Goal: Navigation & Orientation: Understand site structure

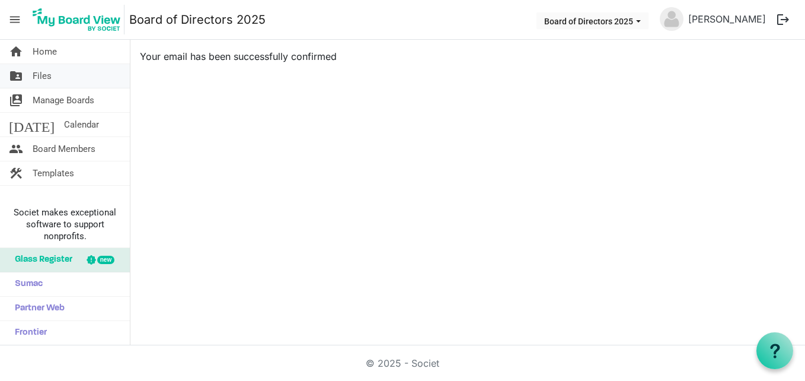
click at [50, 78] on span "Files" at bounding box center [42, 76] width 19 height 24
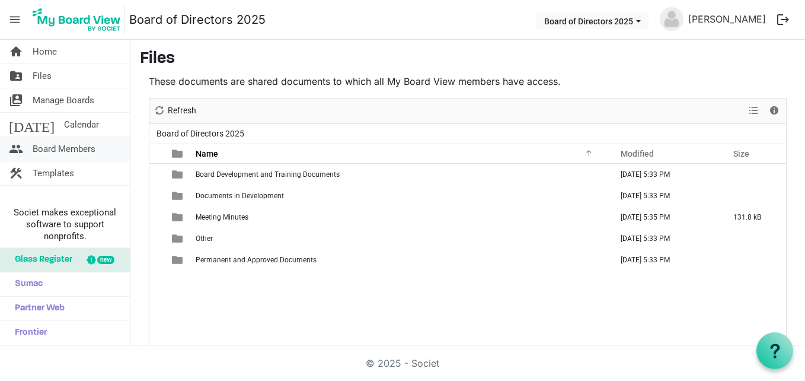
click at [79, 147] on span "Board Members" at bounding box center [64, 149] width 63 height 24
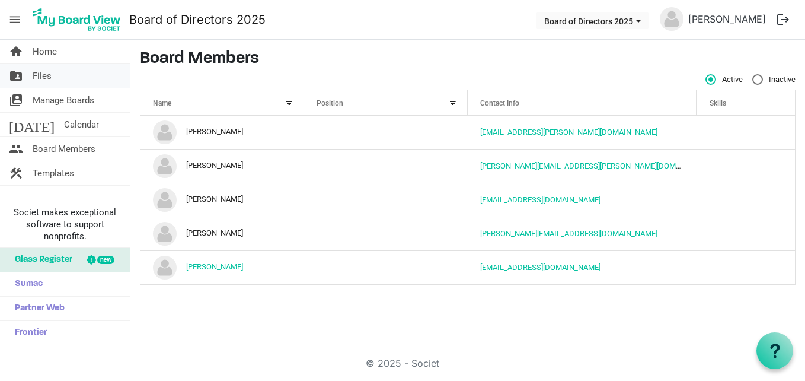
click at [37, 72] on span "Files" at bounding box center [42, 76] width 19 height 24
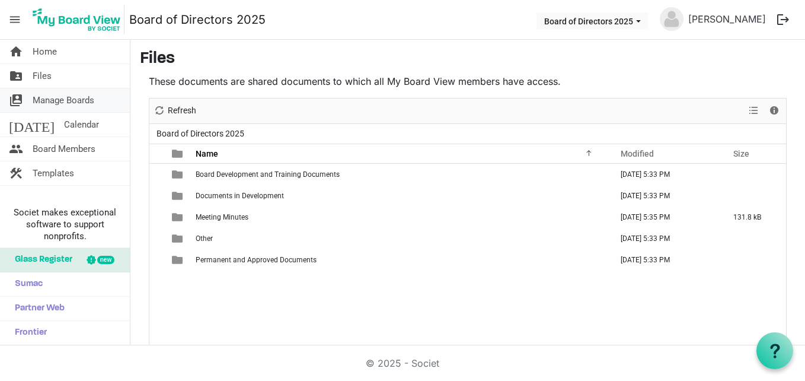
click at [74, 94] on span "Manage Boards" at bounding box center [64, 100] width 62 height 24
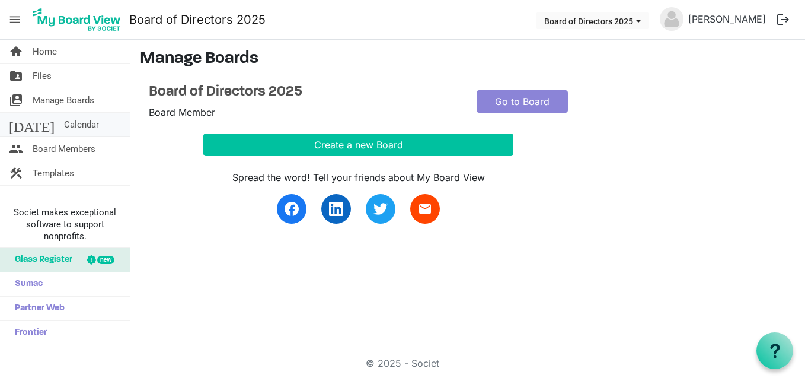
click at [64, 122] on span "Calendar" at bounding box center [81, 125] width 35 height 24
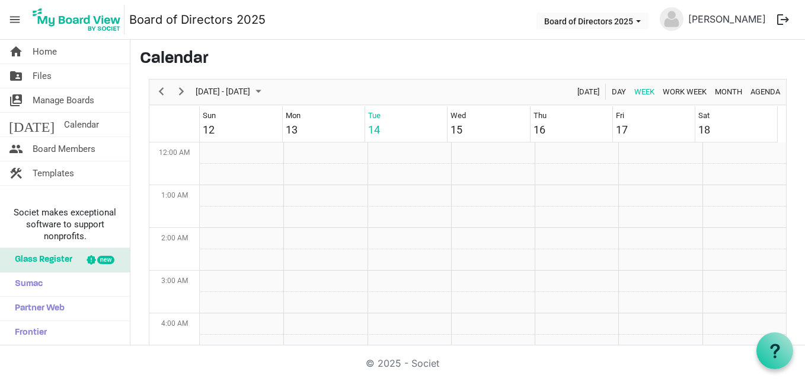
scroll to position [384, 0]
click at [55, 175] on span "Templates" at bounding box center [53, 173] width 41 height 24
